Goal: Find specific page/section: Find specific page/section

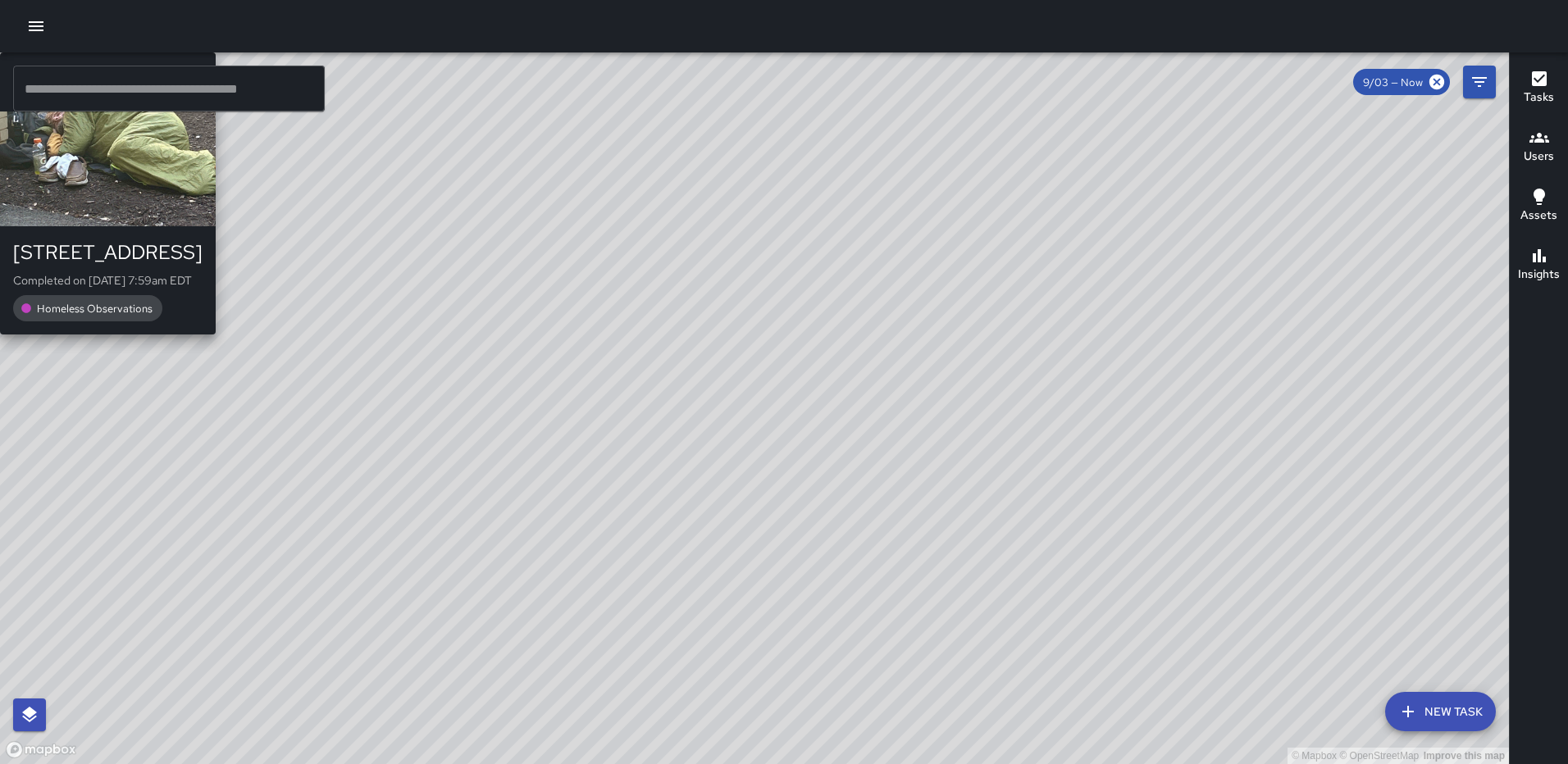
click at [805, 536] on div "© Mapbox © OpenStreetMap Improve this map [PERSON_NAME] [STREET_ADDRESS] Comple…" at bounding box center [754, 408] width 1509 height 712
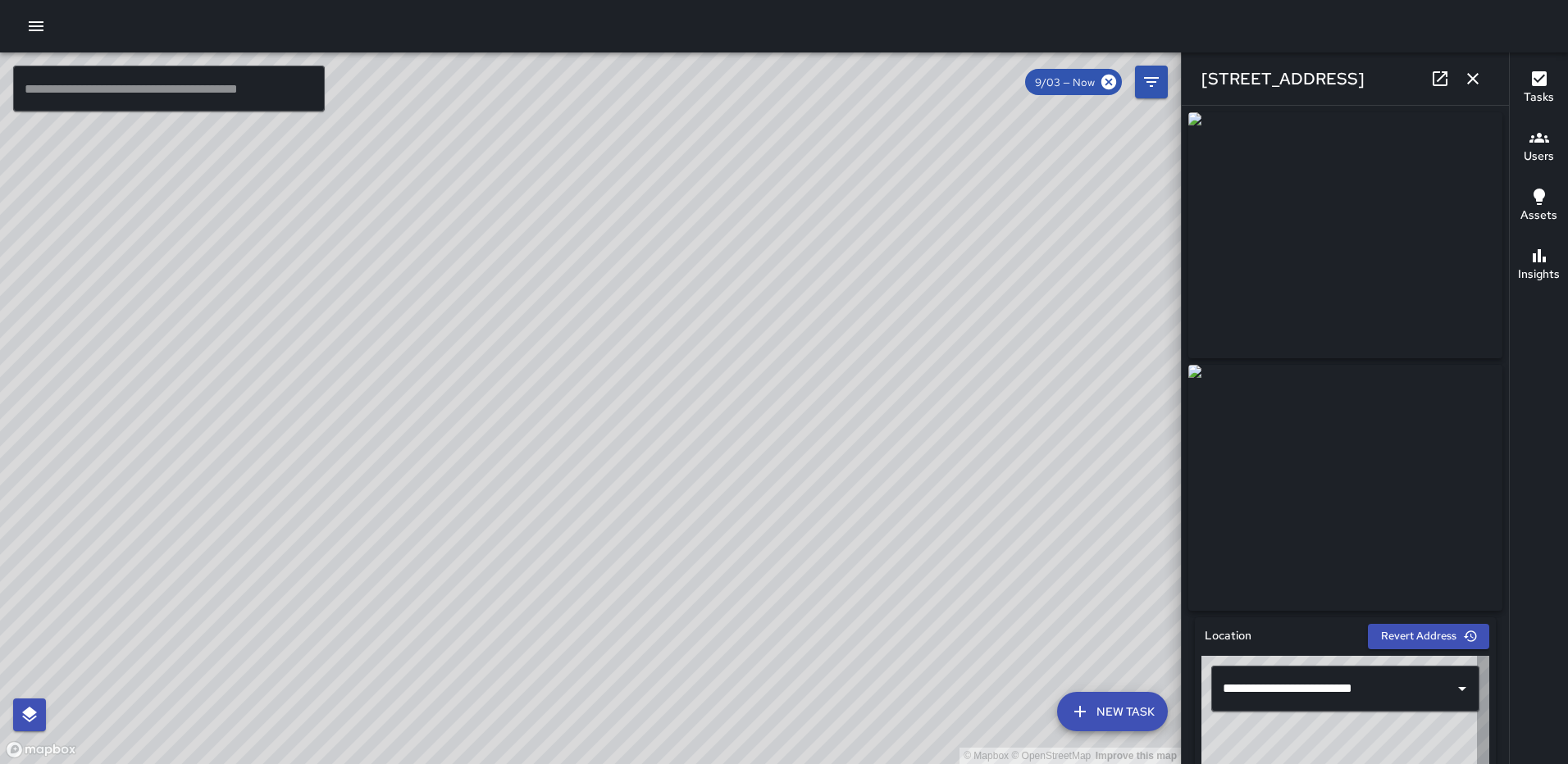
type input "**********"
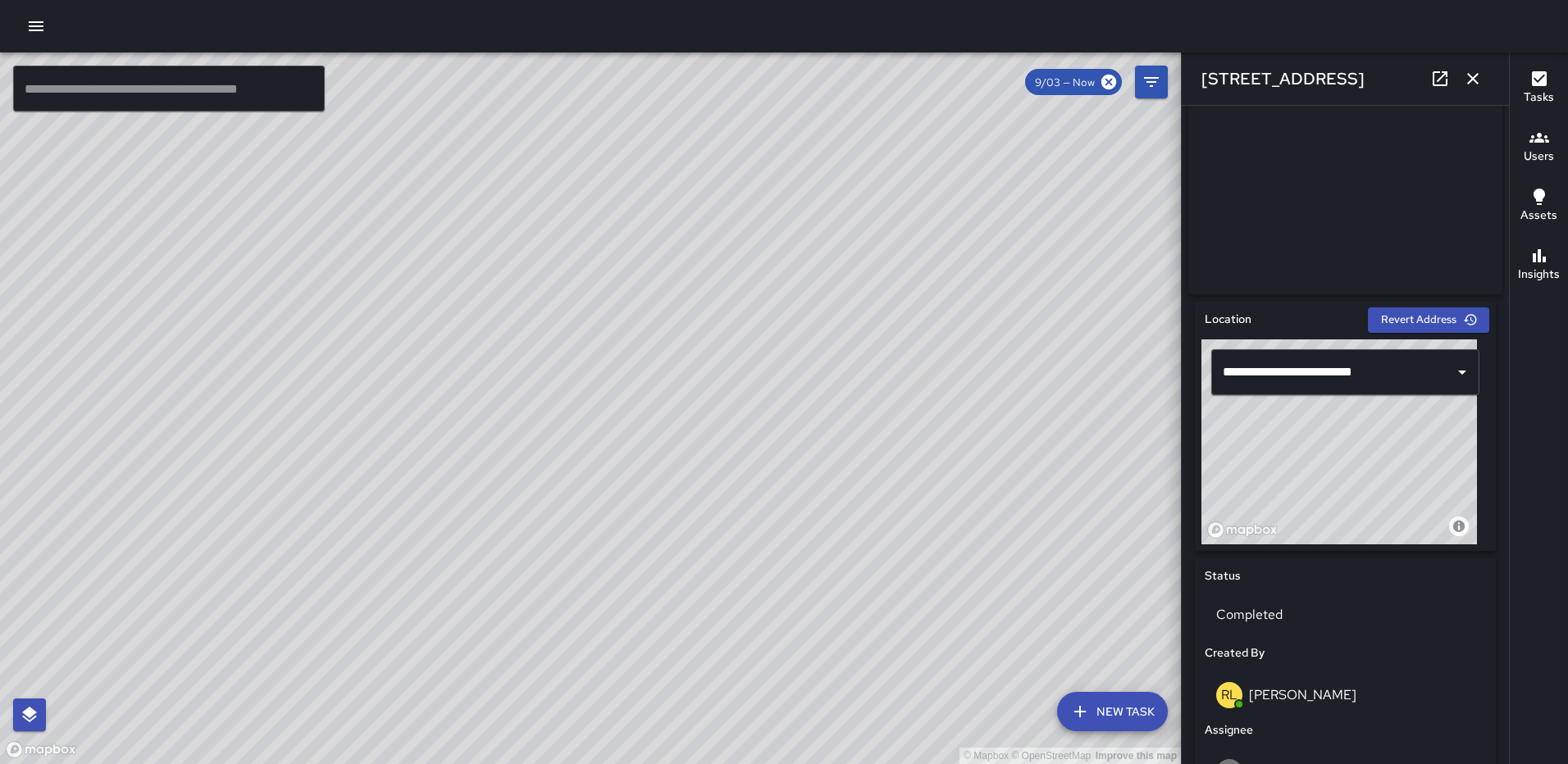
scroll to position [320, 0]
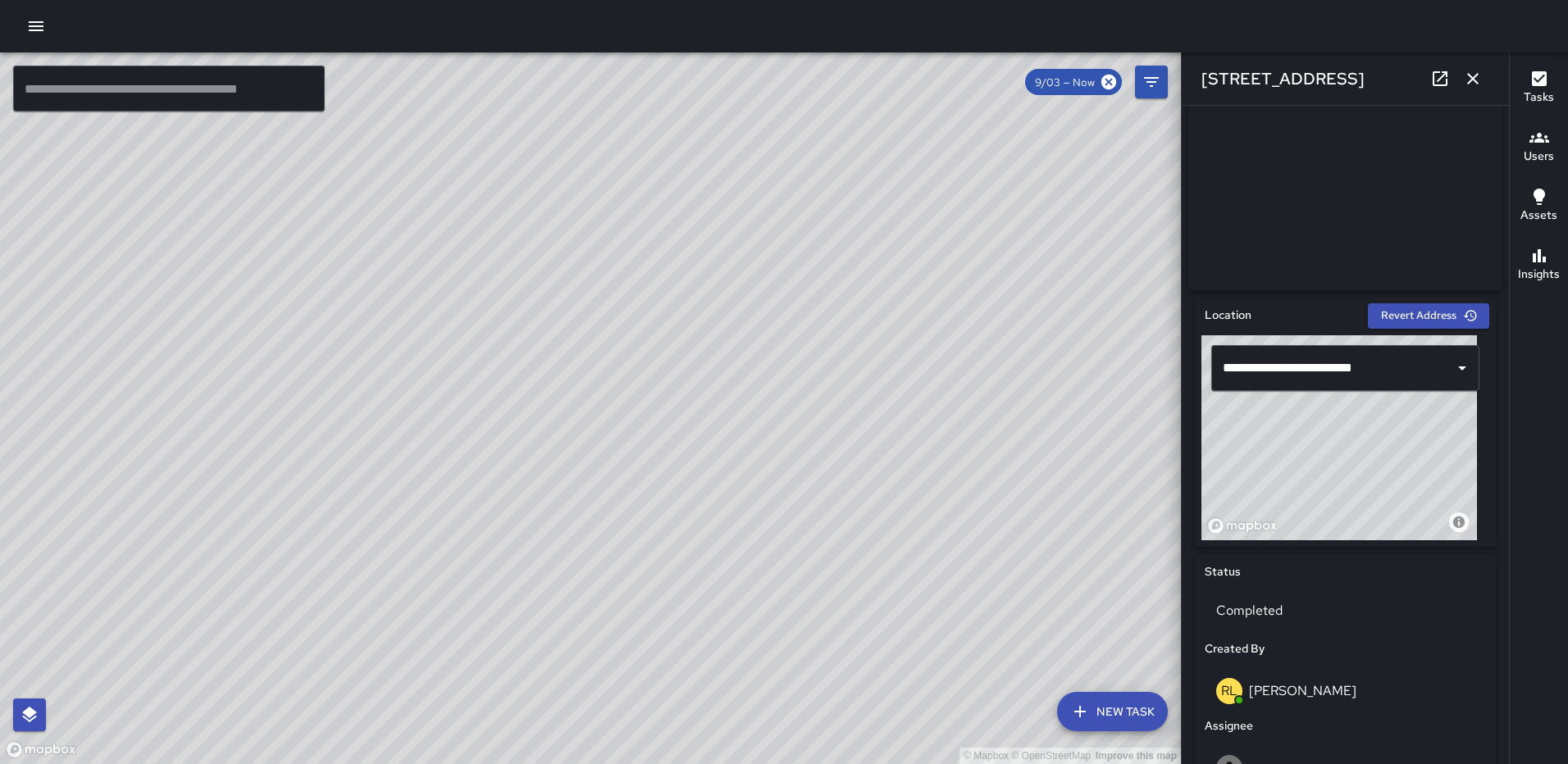
drag, startPoint x: 1330, startPoint y: 412, endPoint x: 1326, endPoint y: 332, distance: 80.1
click at [1326, 332] on div "**********" at bounding box center [1345, 422] width 301 height 250
click at [1440, 74] on icon at bounding box center [1440, 78] width 20 height 20
click at [666, 465] on div "© Mapbox © OpenStreetMap Improve this map [PERSON_NAME] [STREET_ADDRESS] Comple…" at bounding box center [590, 408] width 1181 height 712
click at [1466, 75] on icon "button" at bounding box center [1472, 78] width 20 height 20
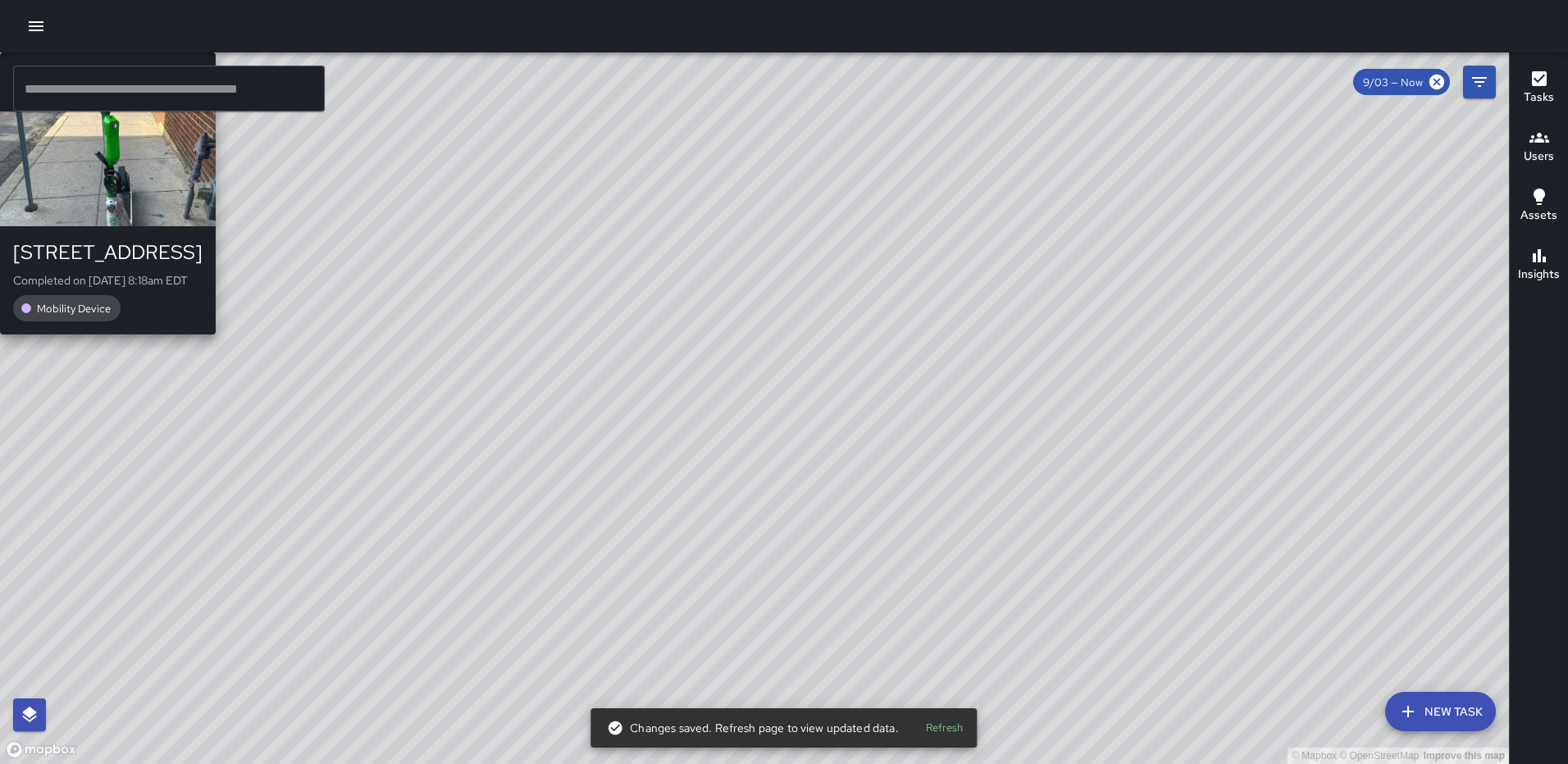
click at [1057, 481] on div "© Mapbox © OpenStreetMap Improve this map [PERSON_NAME] [STREET_ADDRESS] Comple…" at bounding box center [754, 408] width 1509 height 712
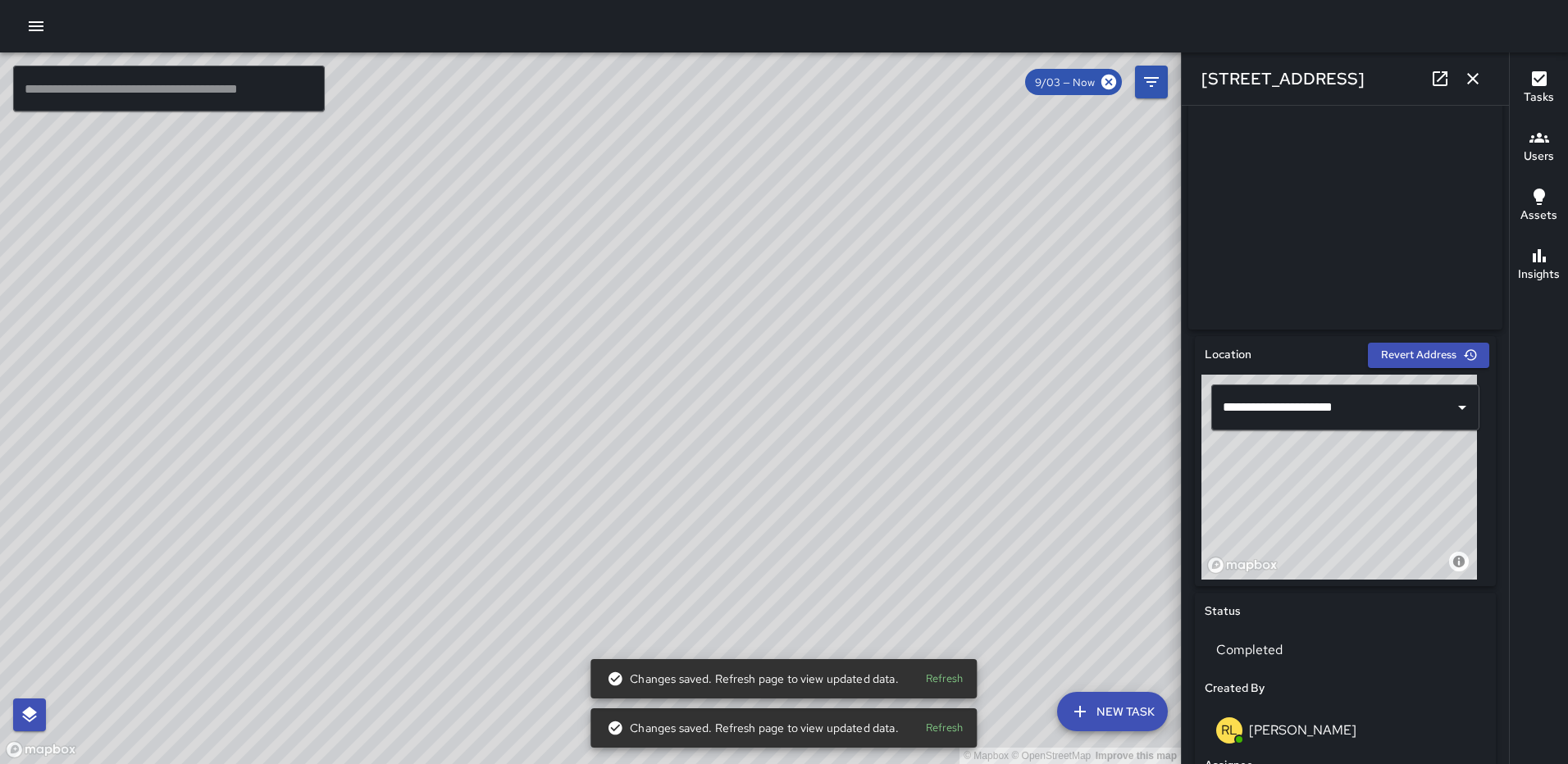
scroll to position [293, 0]
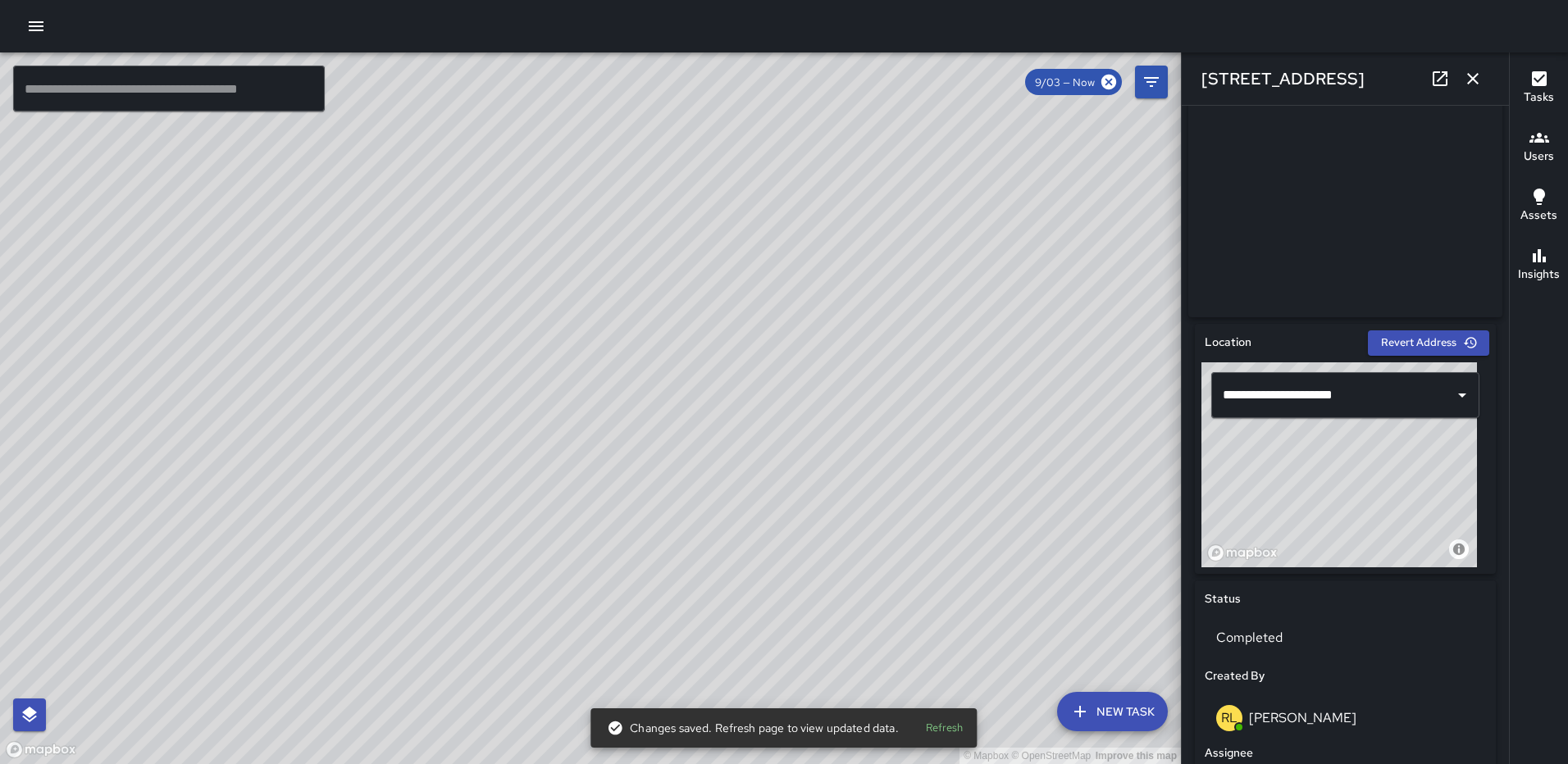
type input "**********"
drag, startPoint x: 1365, startPoint y: 464, endPoint x: 1409, endPoint y: 464, distance: 44.0
click at [1409, 464] on div "© Mapbox © OpenStreetMap Improve this map" at bounding box center [1339, 464] width 275 height 205
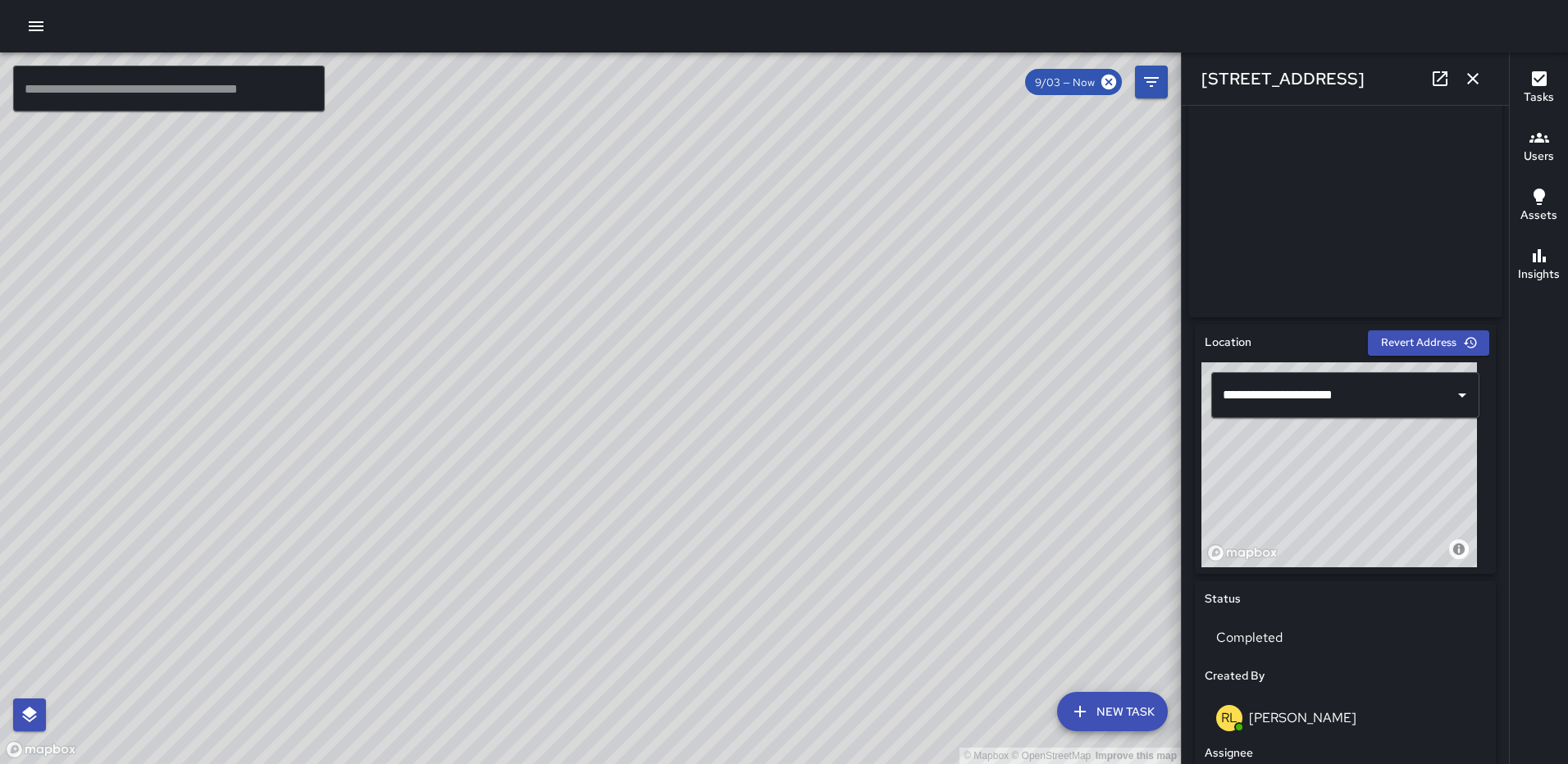
drag, startPoint x: 1472, startPoint y: 76, endPoint x: 1388, endPoint y: 154, distance: 114.6
click at [1472, 76] on icon "button" at bounding box center [1472, 78] width 20 height 20
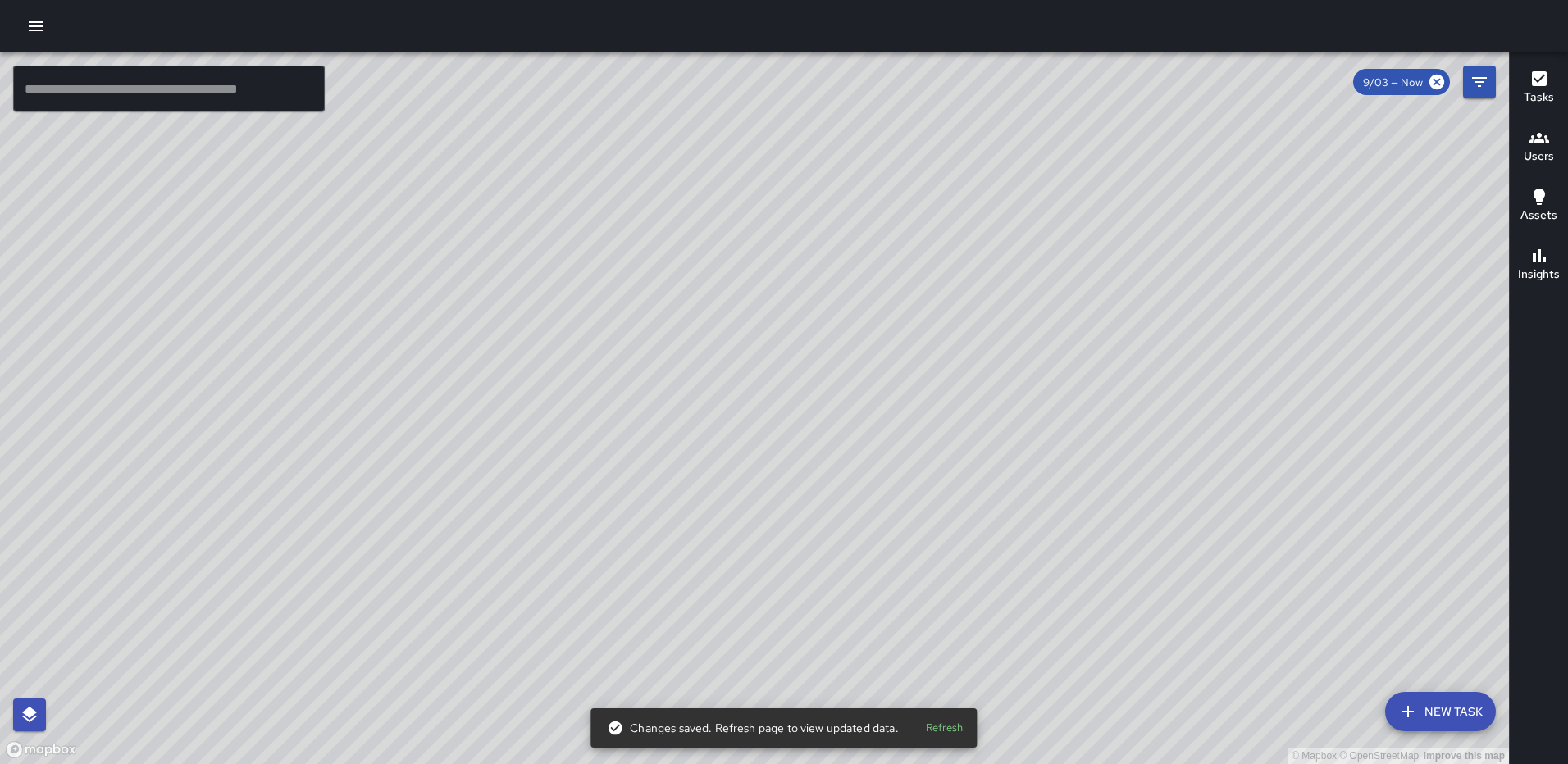
drag, startPoint x: 559, startPoint y: 541, endPoint x: 917, endPoint y: 503, distance: 360.0
click at [917, 503] on div "© Mapbox © OpenStreetMap Improve this map" at bounding box center [754, 408] width 1509 height 712
